Goal: Find specific page/section: Find specific page/section

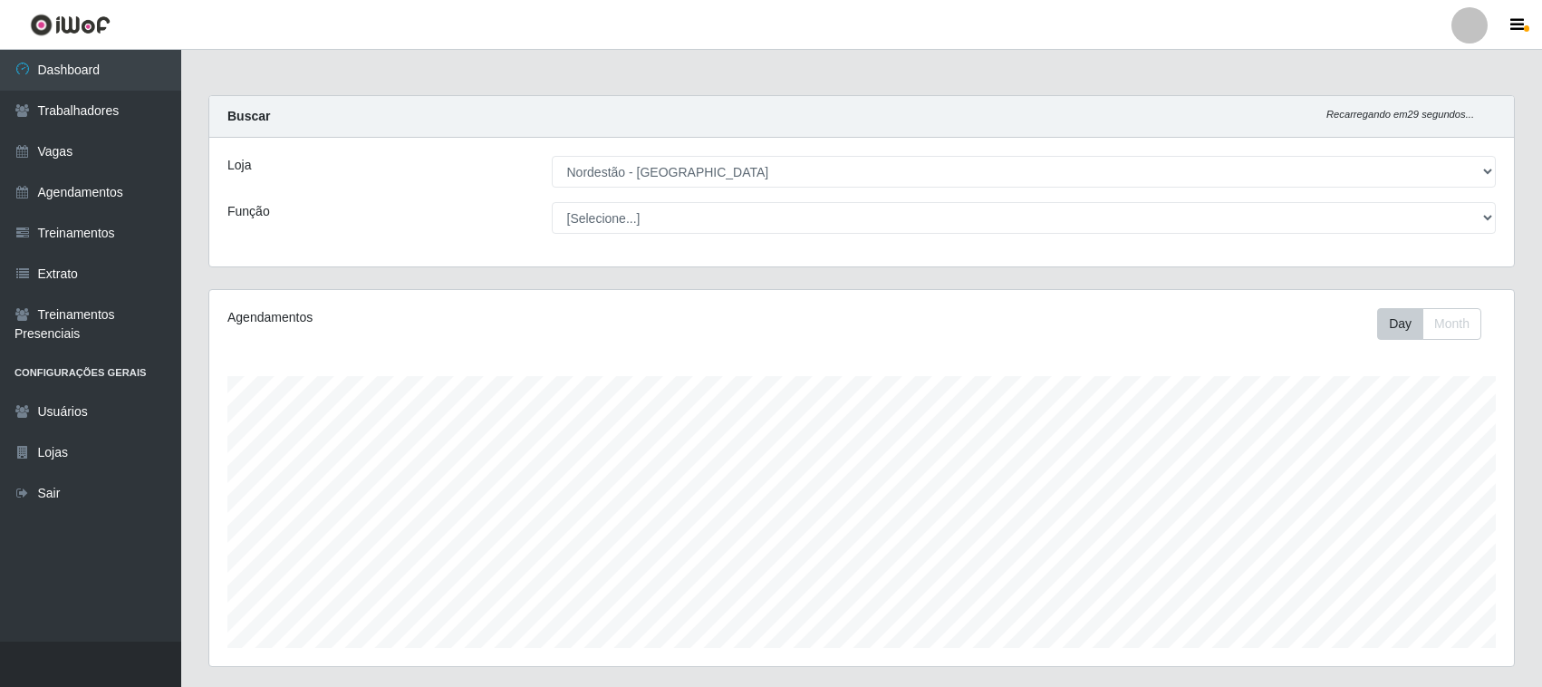
select select "420"
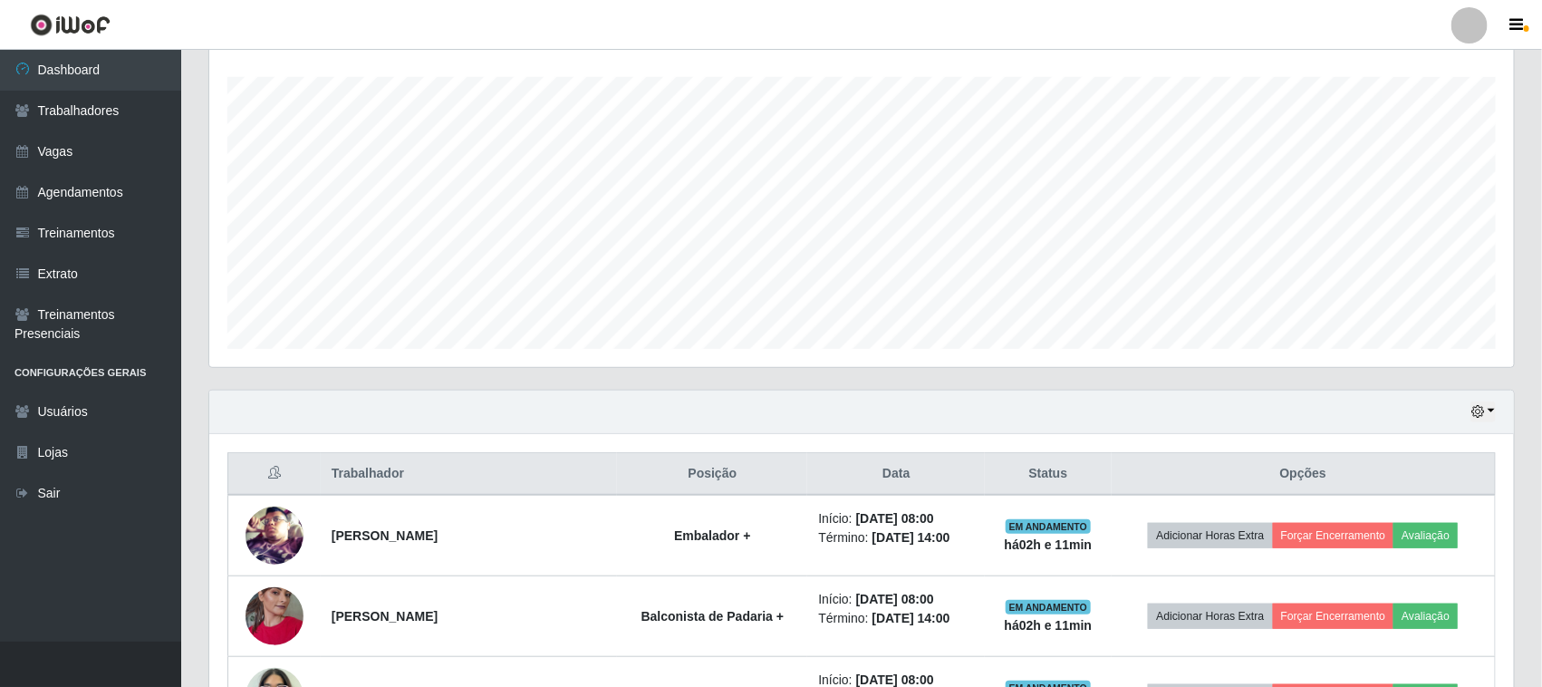
scroll to position [14, 0]
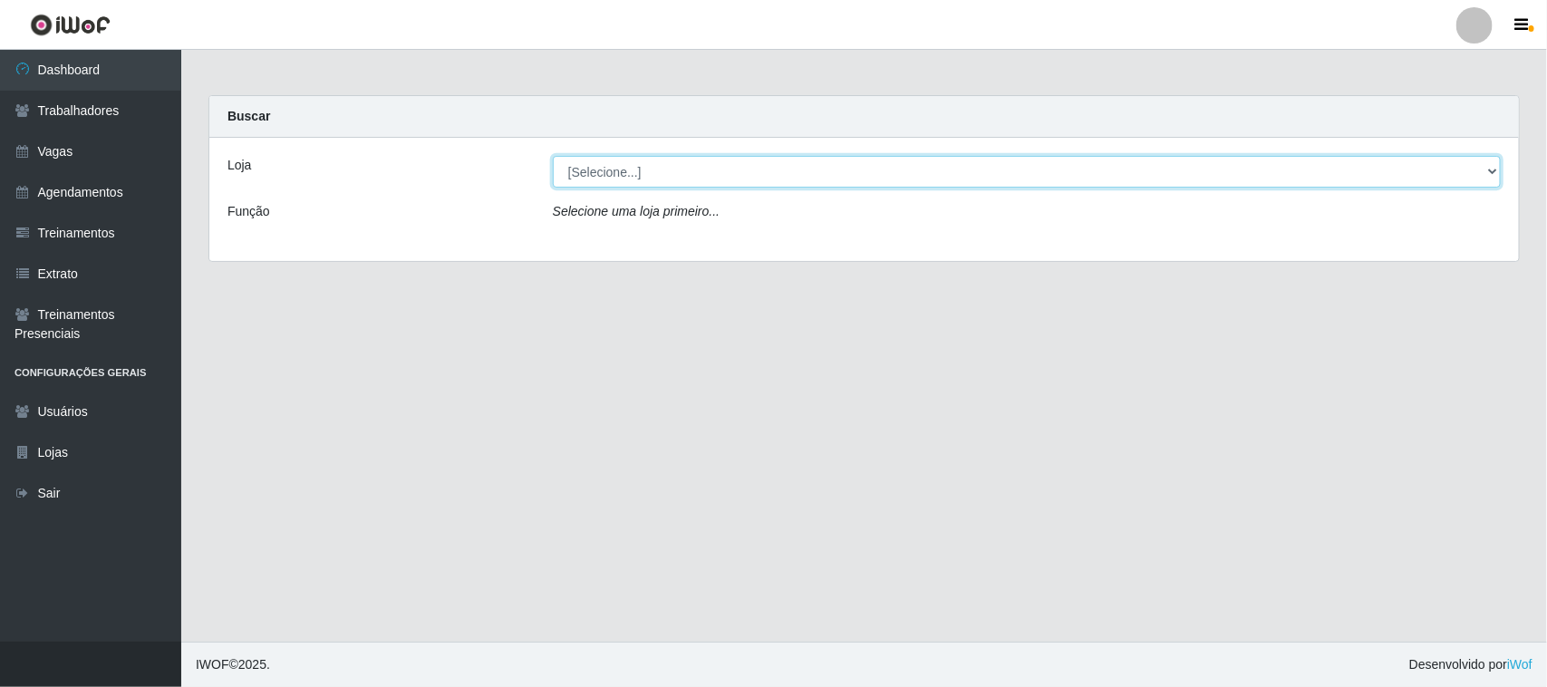
click at [694, 160] on select "[Selecione...] Nordestão - Santa Catarina" at bounding box center [1027, 172] width 948 height 32
select select "420"
click at [553, 156] on select "[Selecione...] Nordestão - Santa Catarina" at bounding box center [1027, 172] width 948 height 32
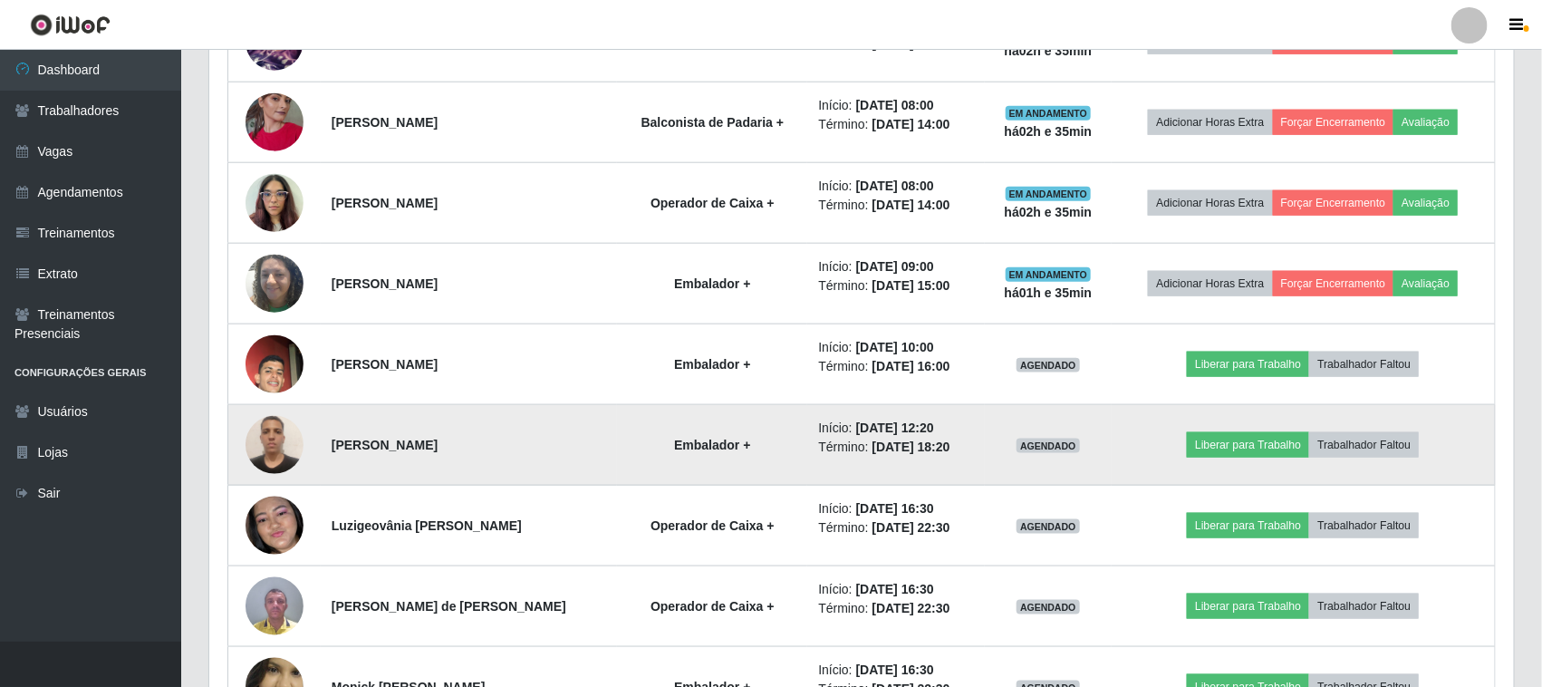
scroll to position [566, 0]
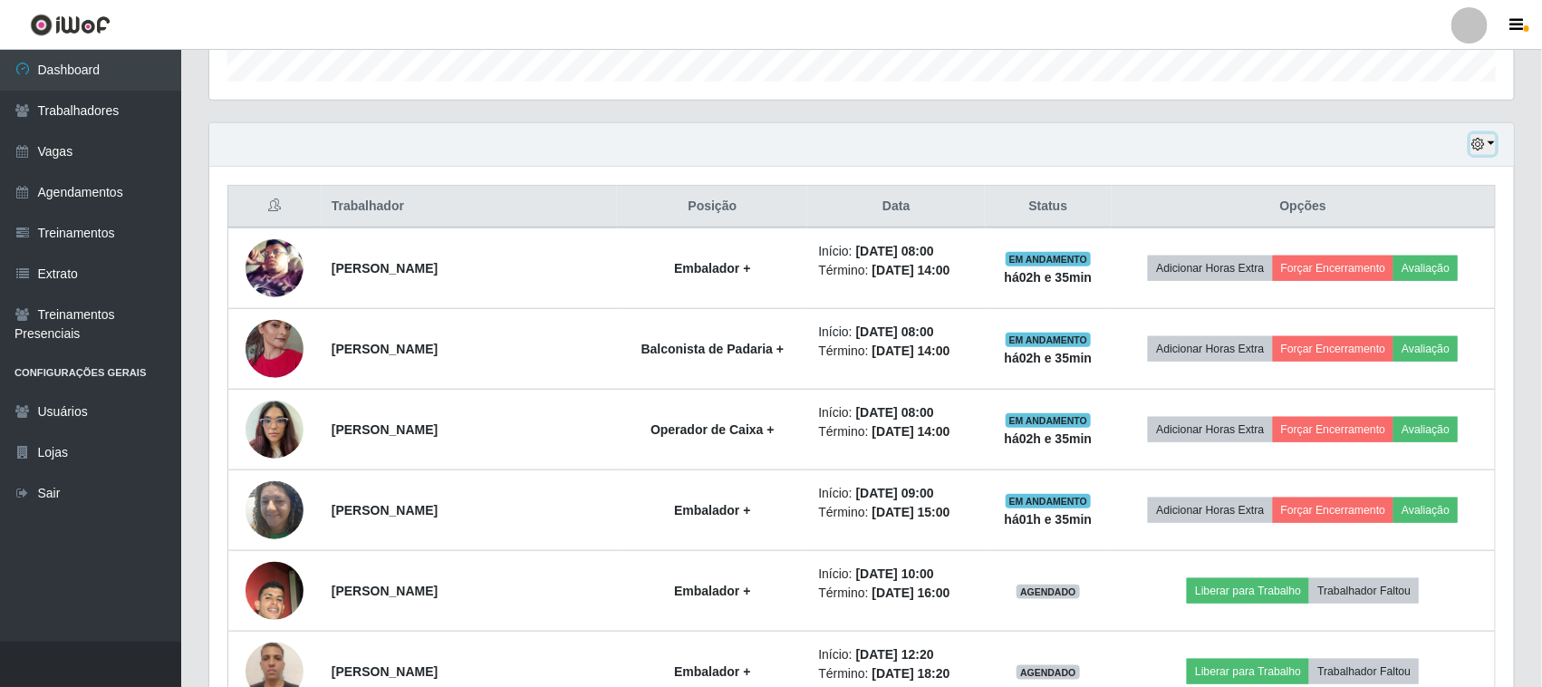
click at [1478, 154] on button "button" at bounding box center [1483, 144] width 25 height 21
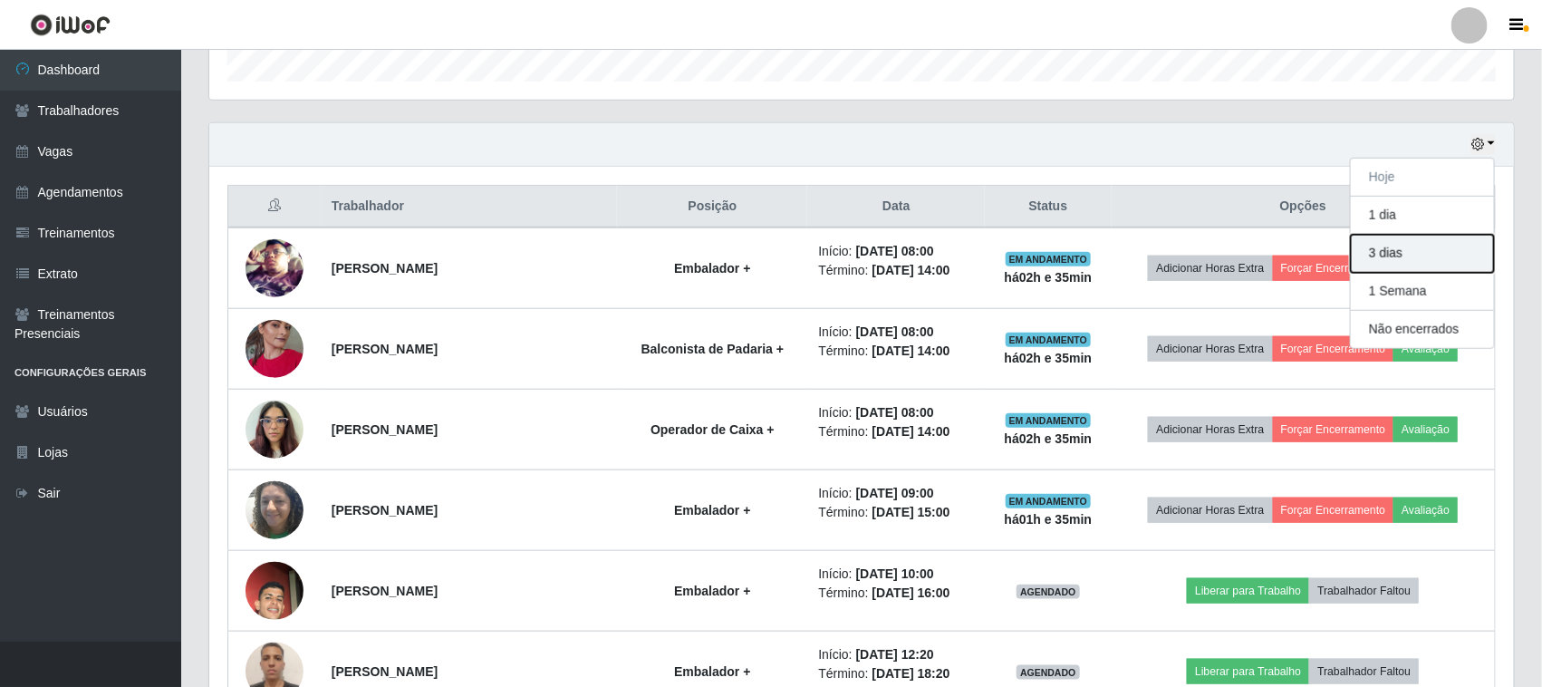
click at [1414, 260] on button "3 dias" at bounding box center [1422, 254] width 143 height 38
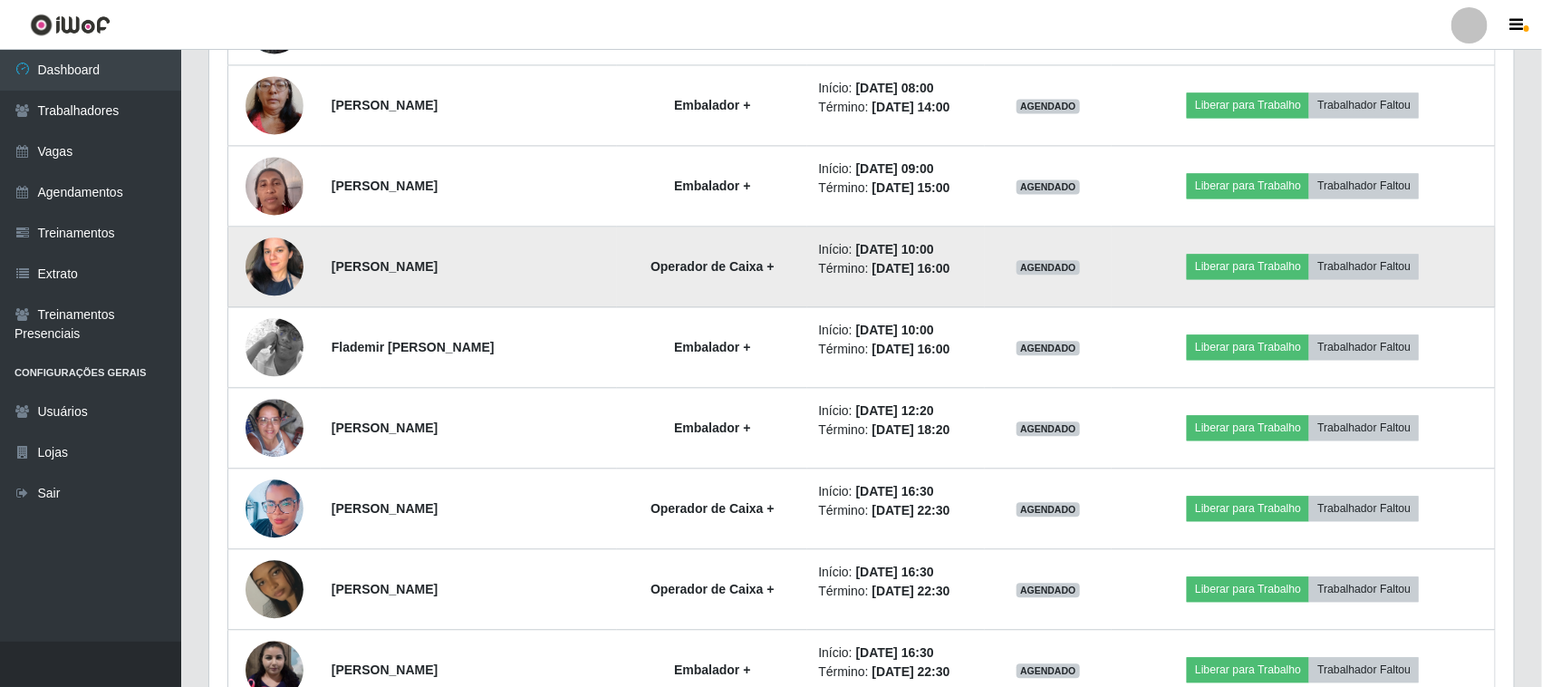
scroll to position [1699, 0]
